Goal: Find specific page/section: Find specific page/section

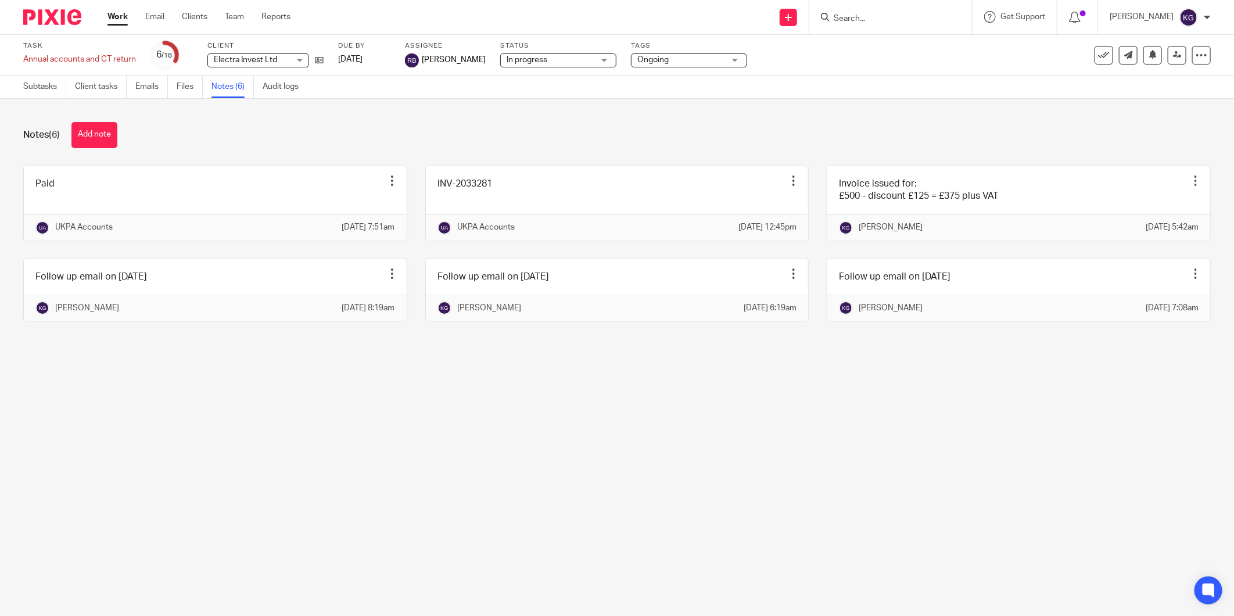
click at [43, 21] on img at bounding box center [52, 17] width 58 height 16
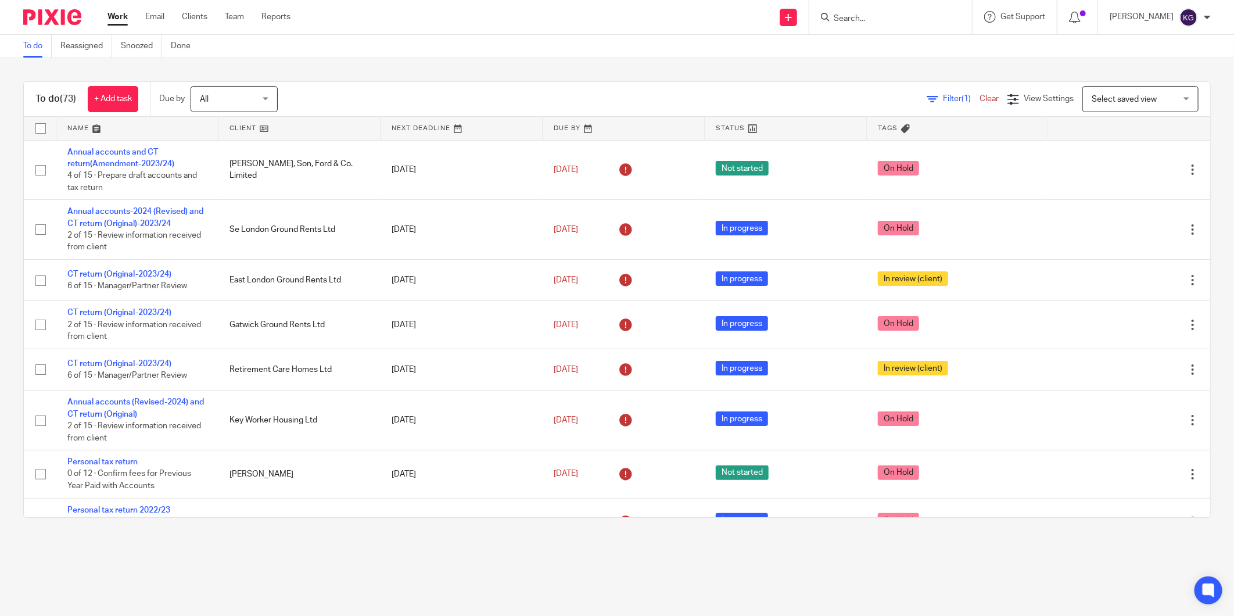
drag, startPoint x: 0, startPoint y: 0, endPoint x: 848, endPoint y: 19, distance: 848.6
click at [848, 19] on input "Search" at bounding box center [885, 19] width 105 height 10
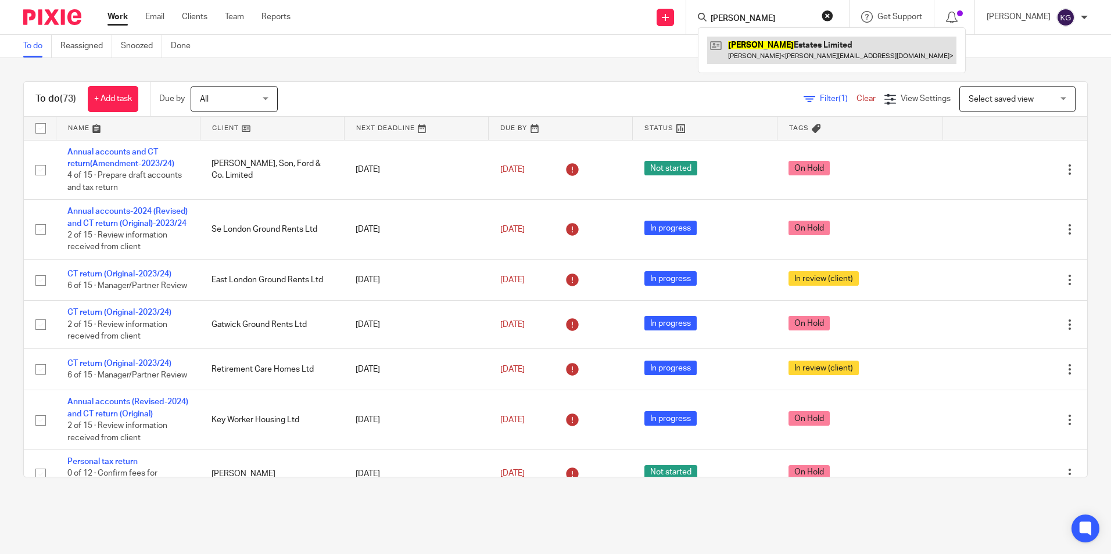
type input "bateman"
click at [800, 44] on link at bounding box center [831, 50] width 249 height 27
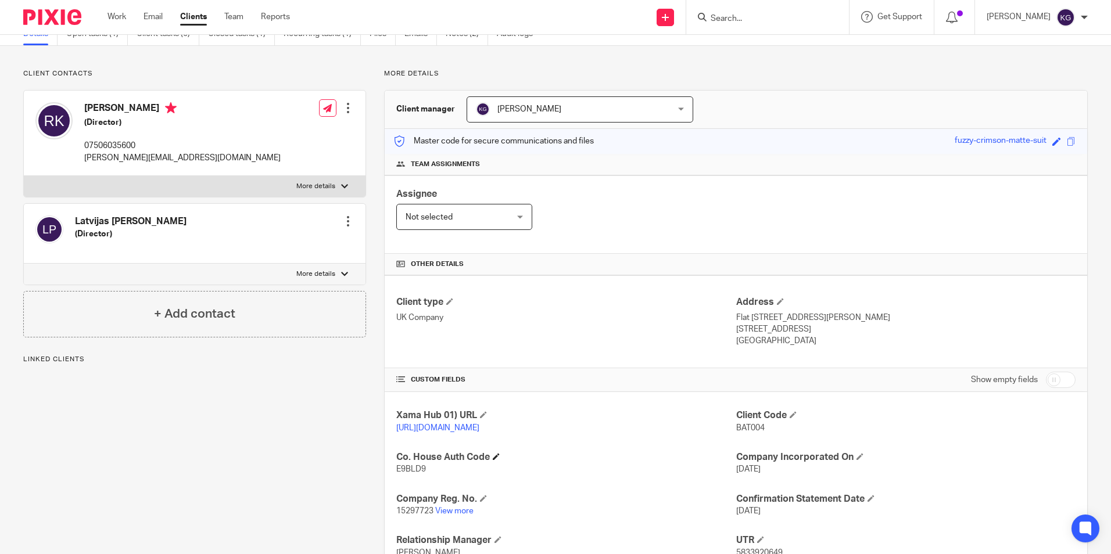
scroll to position [116, 0]
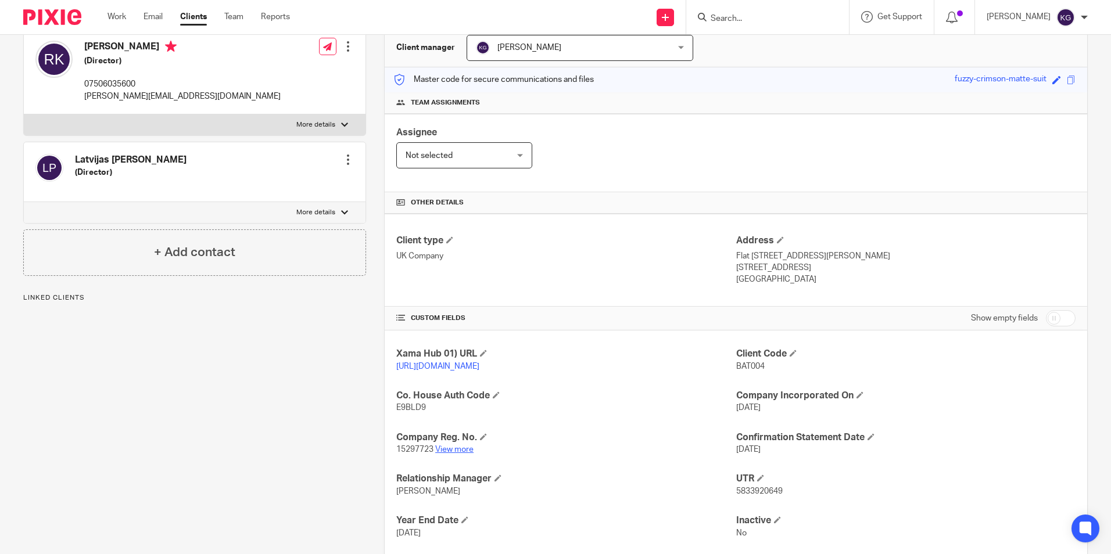
click at [448, 454] on link "View more" at bounding box center [454, 450] width 38 height 8
